Goal: Find specific page/section: Find specific page/section

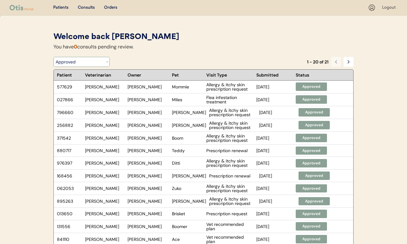
select select ""under_review""
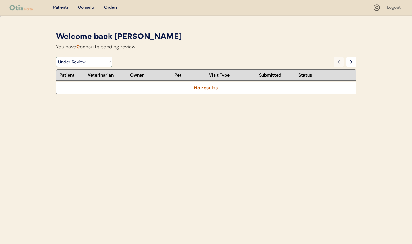
click at [63, 8] on div "Patients" at bounding box center [60, 8] width 15 height 6
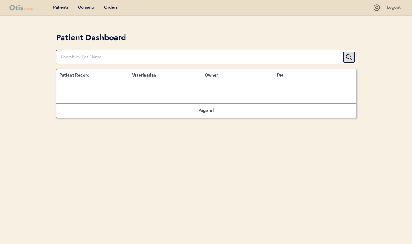
click at [97, 60] on input "input" at bounding box center [202, 57] width 282 height 14
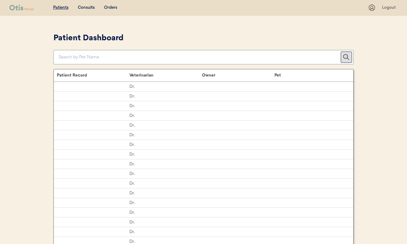
paste input "Sulzbach"
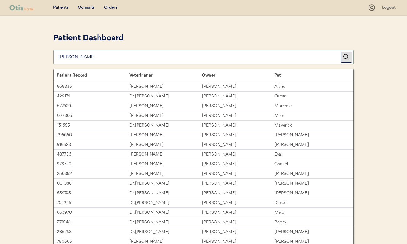
type input "Sulzbach"
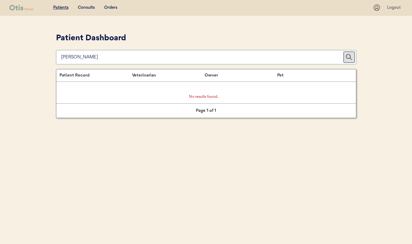
click at [86, 60] on input "input" at bounding box center [202, 57] width 282 height 14
click at [88, 7] on div "Consults" at bounding box center [86, 8] width 17 height 6
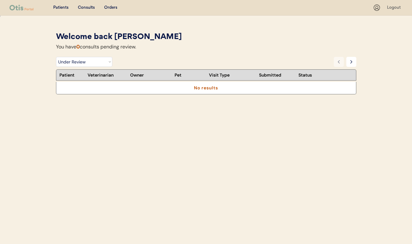
click at [86, 68] on div "Filter by Status Pending Photos Under Review Pending Video Call Video Call Sche…" at bounding box center [206, 63] width 300 height 13
select select ""rejected""
